Goal: Information Seeking & Learning: Learn about a topic

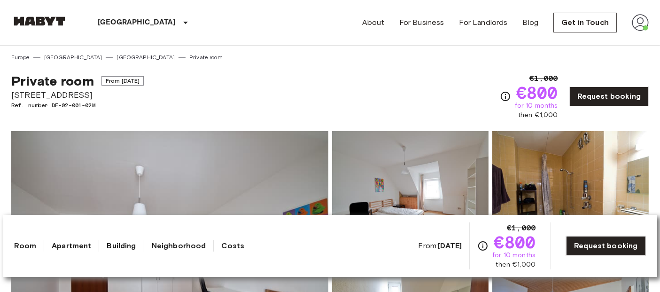
drag, startPoint x: 104, startPoint y: 94, endPoint x: 10, endPoint y: 97, distance: 94.5
copy span "[STREET_ADDRESS]"
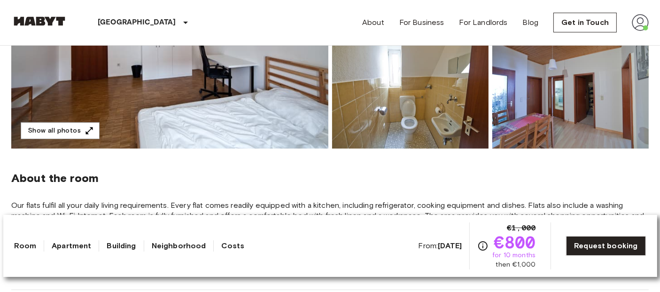
scroll to position [234, 0]
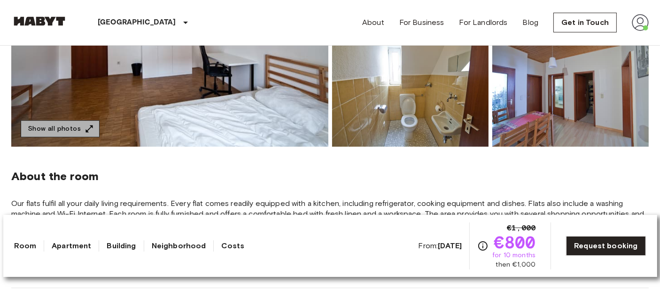
click at [82, 133] on button "Show all photos" at bounding box center [60, 128] width 79 height 17
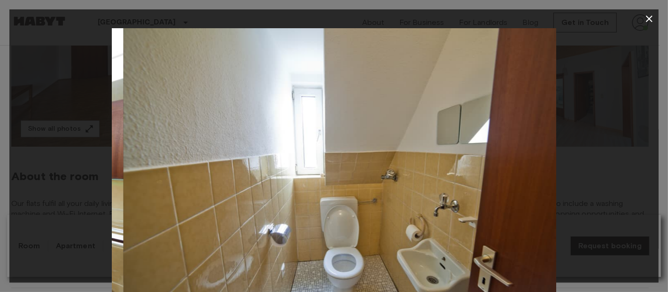
click at [271, 167] on img at bounding box center [345, 176] width 444 height 296
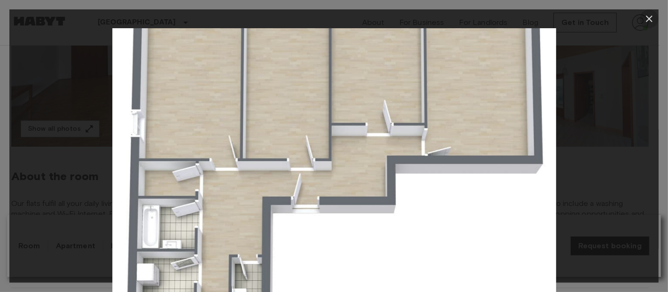
click at [646, 18] on icon "button" at bounding box center [649, 18] width 11 height 11
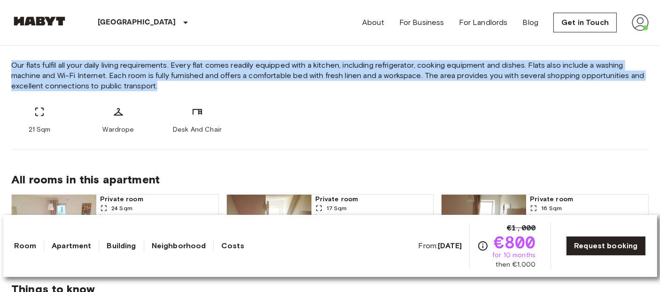
scroll to position [372, 0]
drag, startPoint x: 7, startPoint y: 123, endPoint x: 256, endPoint y: 131, distance: 249.2
copy div "Our flats fulfil all your daily living requirements. Every flat comes readily e…"
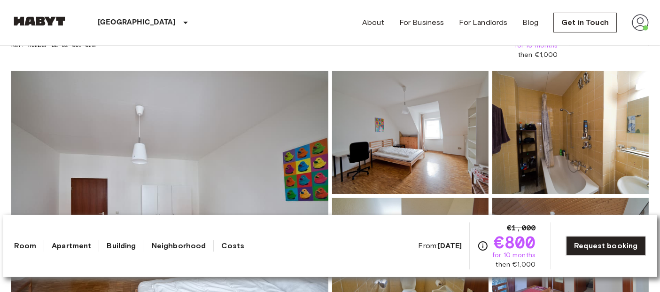
scroll to position [0, 0]
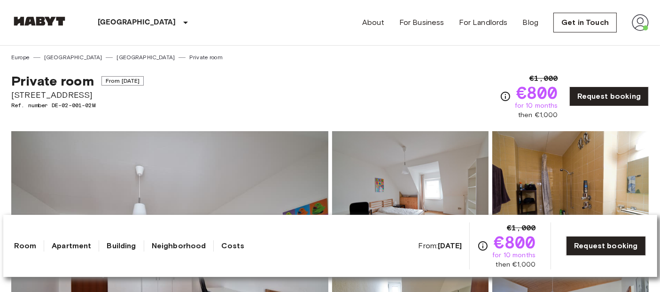
drag, startPoint x: 79, startPoint y: 92, endPoint x: 2, endPoint y: 93, distance: 77.1
copy span "[STREET_ADDRESS]"
click at [268, 81] on div "Private room From [DATE][GEOGRAPHIC_DATA][STREET_ADDRESS]. number DE-02-001-02M…" at bounding box center [330, 91] width 638 height 58
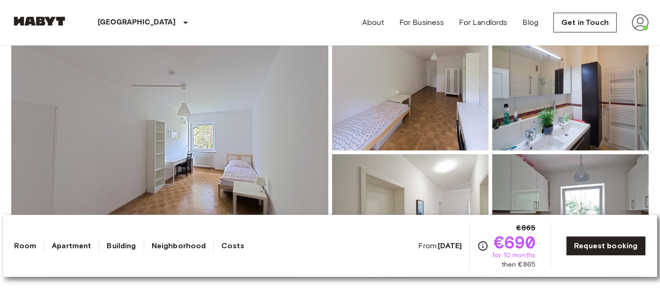
scroll to position [103, 0]
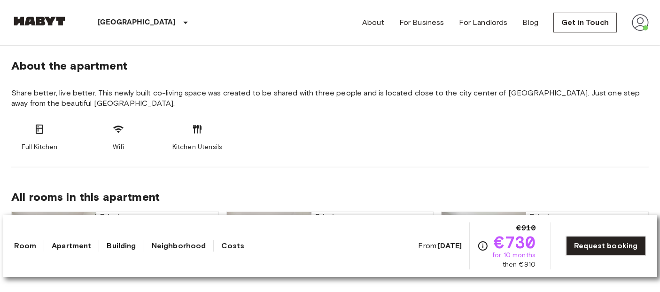
scroll to position [345, 0]
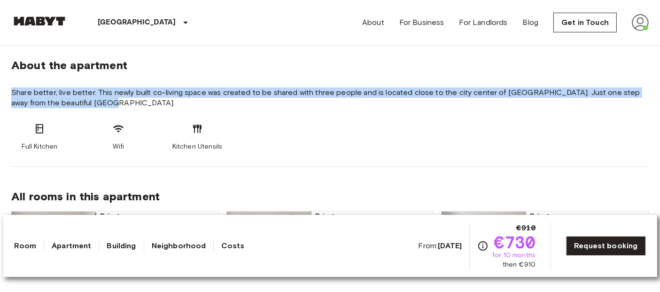
drag, startPoint x: 8, startPoint y: 88, endPoint x: 111, endPoint y: 105, distance: 104.8
copy span "Share better, live better. This newly built co-living space was created to be s…"
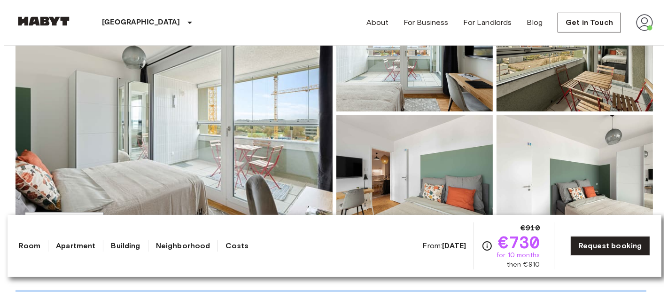
scroll to position [140, 0]
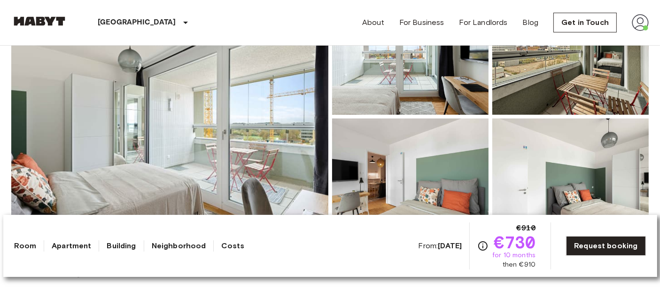
click at [252, 125] on img at bounding box center [169, 117] width 317 height 250
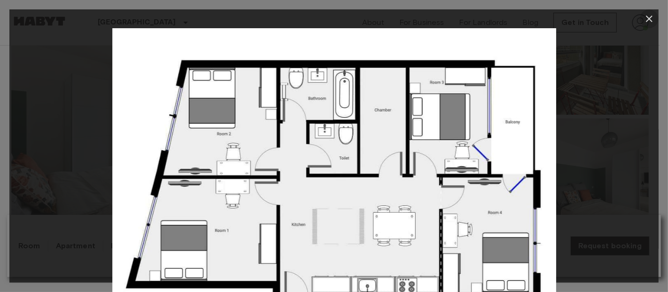
click at [647, 21] on icon "button" at bounding box center [649, 19] width 7 height 7
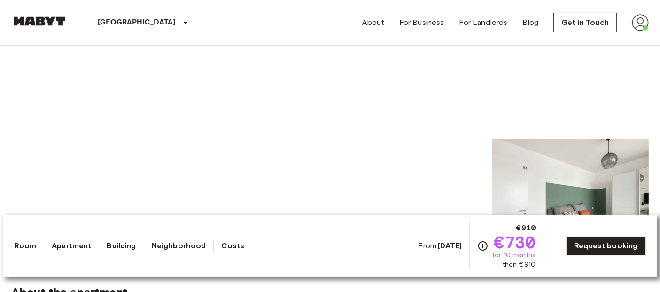
scroll to position [114, 0]
